Goal: Share content: Share content

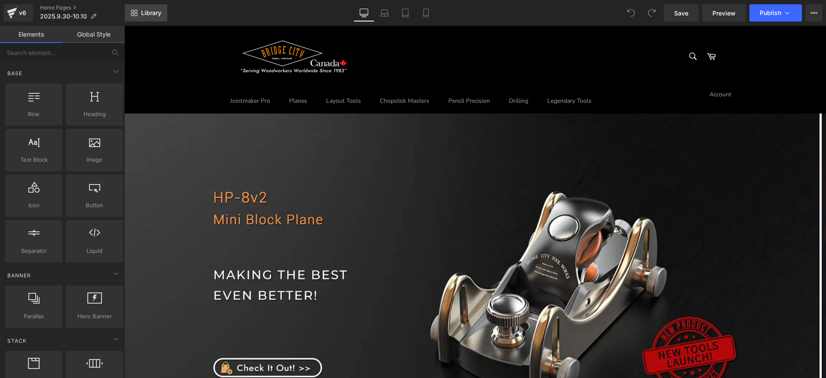
click at [156, 12] on span "Library" at bounding box center [151, 13] width 20 height 8
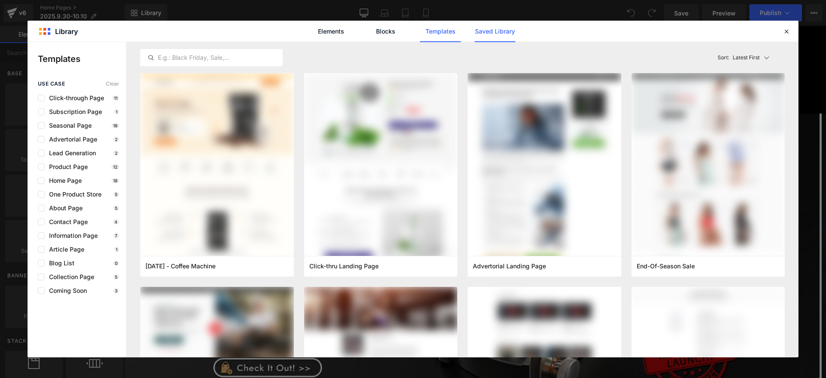
click at [485, 32] on link "Saved Library" at bounding box center [494, 32] width 41 height 22
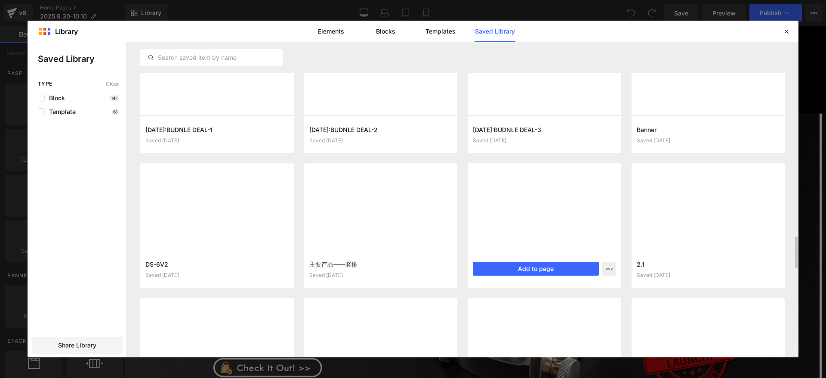
scroll to position [1953, 0]
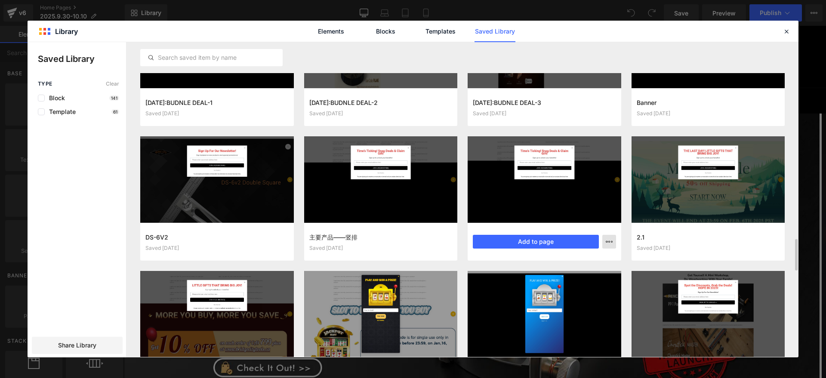
click at [610, 241] on icon "button" at bounding box center [609, 241] width 7 height 7
click at [74, 345] on div at bounding box center [413, 199] width 771 height 315
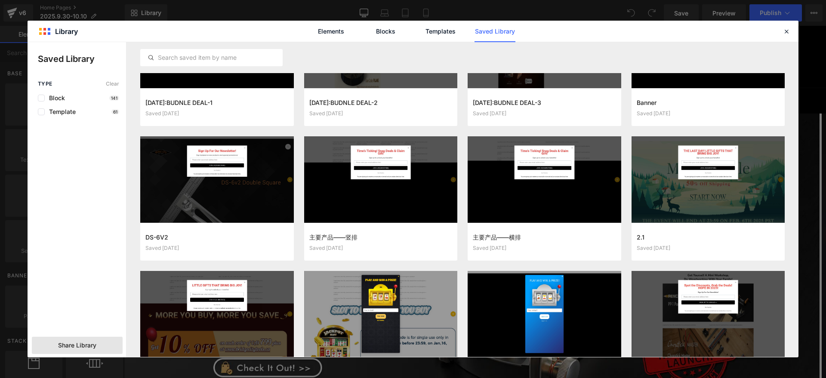
click at [105, 345] on div "Share Library" at bounding box center [77, 345] width 91 height 17
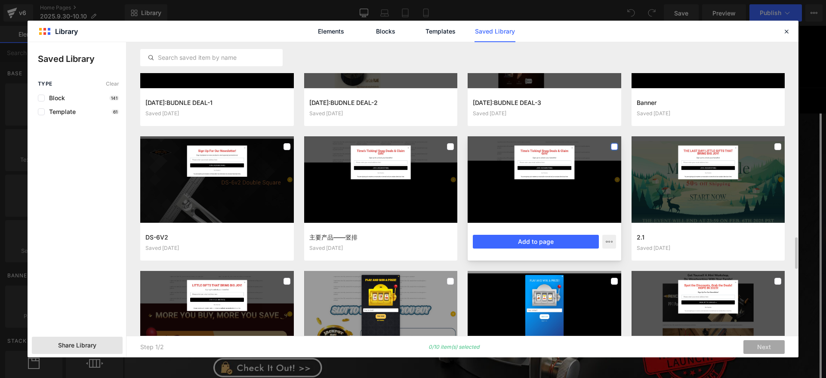
click at [614, 146] on label at bounding box center [614, 146] width 7 height 7
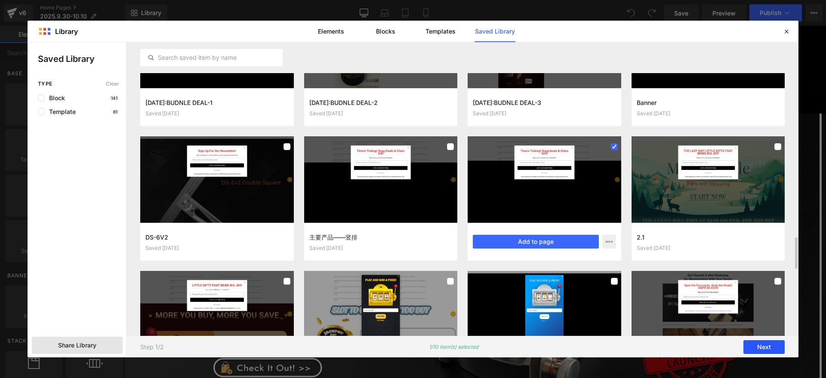
click at [772, 344] on button "Next" at bounding box center [763, 347] width 41 height 14
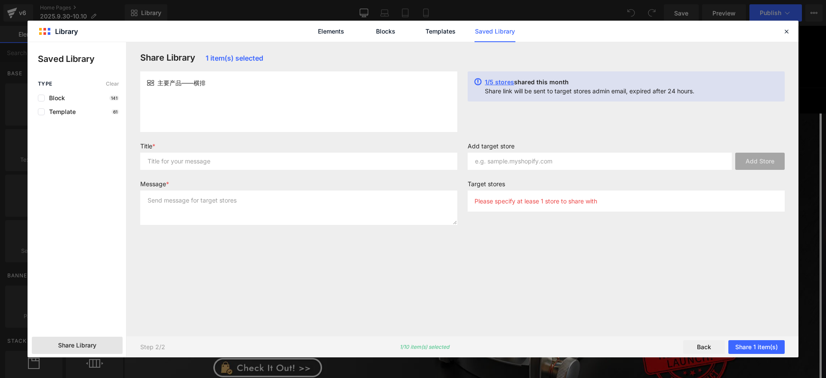
scroll to position [0, 0]
click at [250, 161] on input "text" at bounding box center [298, 161] width 317 height 17
drag, startPoint x: 203, startPoint y: 87, endPoint x: 124, endPoint y: 87, distance: 79.6
click at [124, 87] on div "Saved Library Type Clear Block 141 Template 61 Share Library Share Library 1 it…" at bounding box center [413, 199] width 771 height 315
drag, startPoint x: 312, startPoint y: 105, endPoint x: 209, endPoint y: 92, distance: 104.5
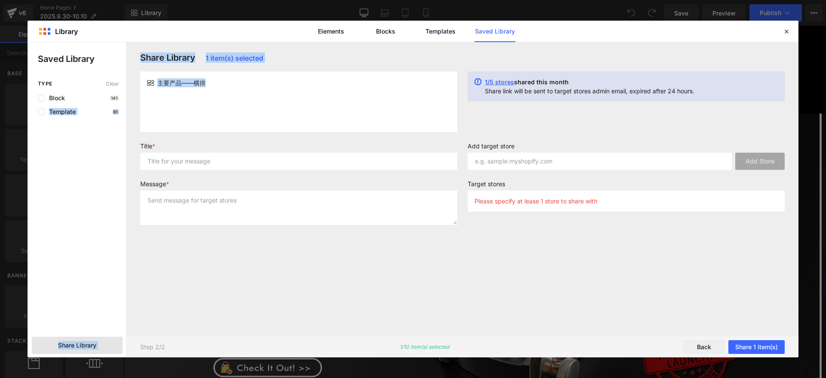
click at [311, 105] on div "主要产品——横排" at bounding box center [298, 101] width 317 height 61
click at [206, 92] on div "主要产品——横排" at bounding box center [298, 101] width 317 height 61
drag, startPoint x: 211, startPoint y: 83, endPoint x: 160, endPoint y: 83, distance: 51.6
click at [160, 83] on div "主要产品——横排" at bounding box center [298, 82] width 303 height 9
copy span "主要产品——横排"
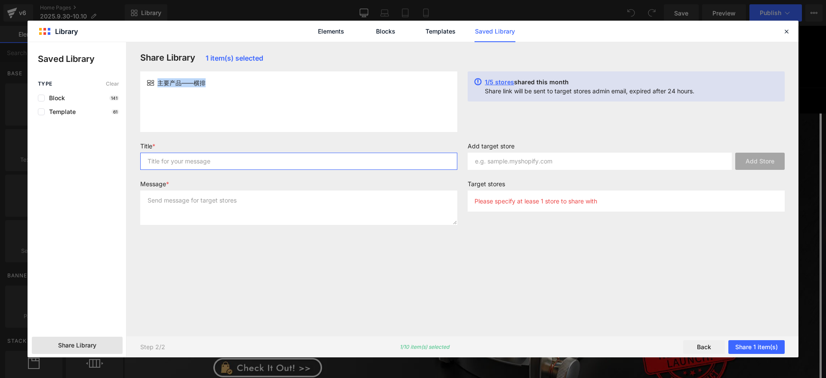
click at [234, 166] on input "text" at bounding box center [298, 161] width 317 height 17
paste input "主要产品——横排"
type input "主要产品——横排"
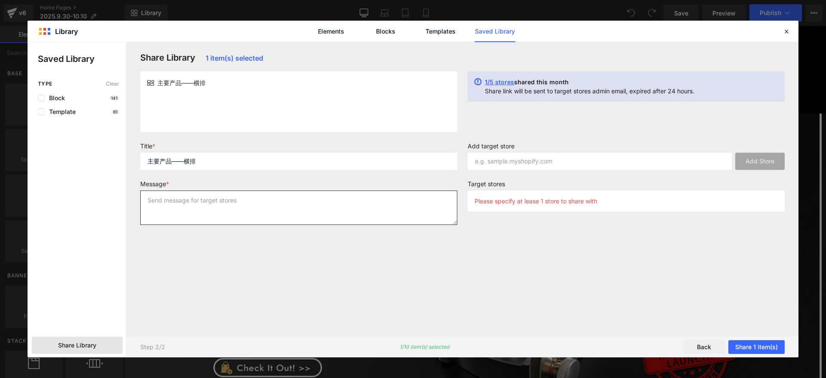
click at [235, 200] on textarea at bounding box center [298, 208] width 317 height 34
paste textarea "主要产品——横排"
type textarea "主要产品——横排"
click at [520, 239] on div "Share Library 1 item(s) selected 主要产品——横排 1/5 stores shared this month Share li…" at bounding box center [462, 188] width 655 height 273
click at [550, 151] on label "Add target store" at bounding box center [626, 147] width 317 height 10
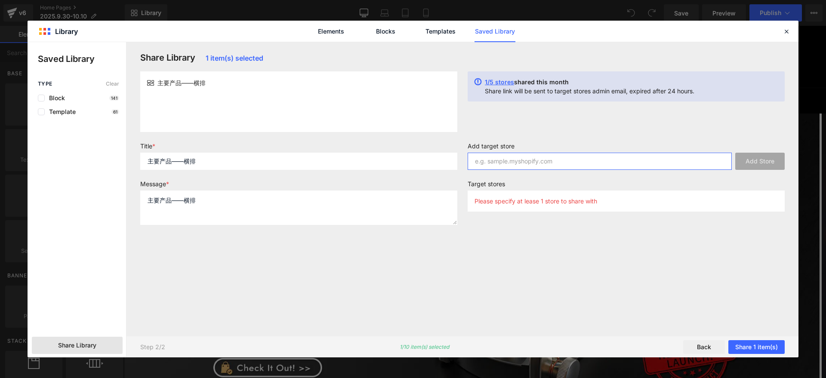
drag, startPoint x: 546, startPoint y: 166, endPoint x: 542, endPoint y: 169, distance: 4.9
click at [545, 166] on input "text" at bounding box center [600, 161] width 264 height 17
click at [580, 156] on input "text" at bounding box center [600, 161] width 264 height 17
type input "bridge-city-tool-works-eu"
click at [746, 161] on button "Add Store" at bounding box center [759, 161] width 49 height 17
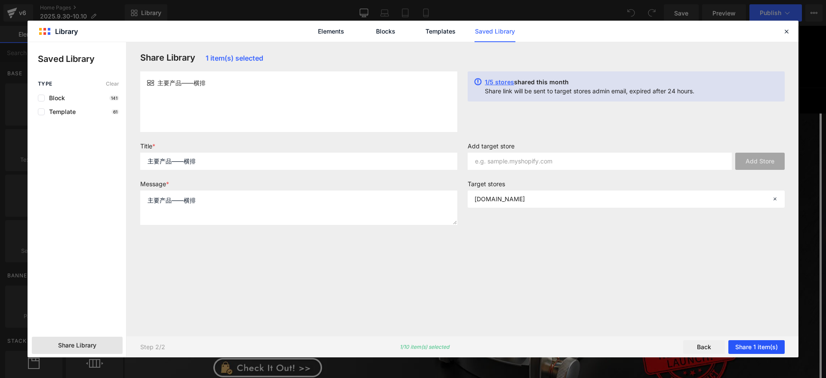
click at [776, 344] on button "Share 1 item(s)" at bounding box center [756, 347] width 56 height 14
